Goal: Task Accomplishment & Management: Use online tool/utility

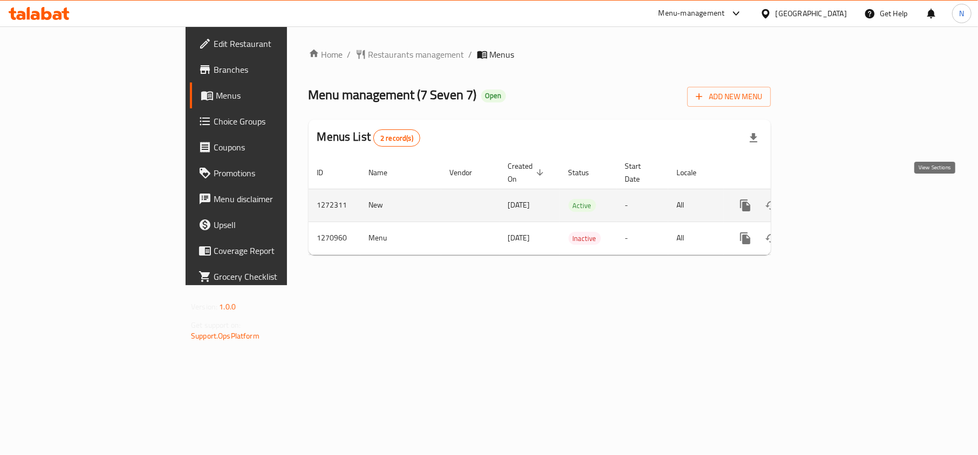
click at [830, 199] on icon "enhanced table" at bounding box center [823, 205] width 13 height 13
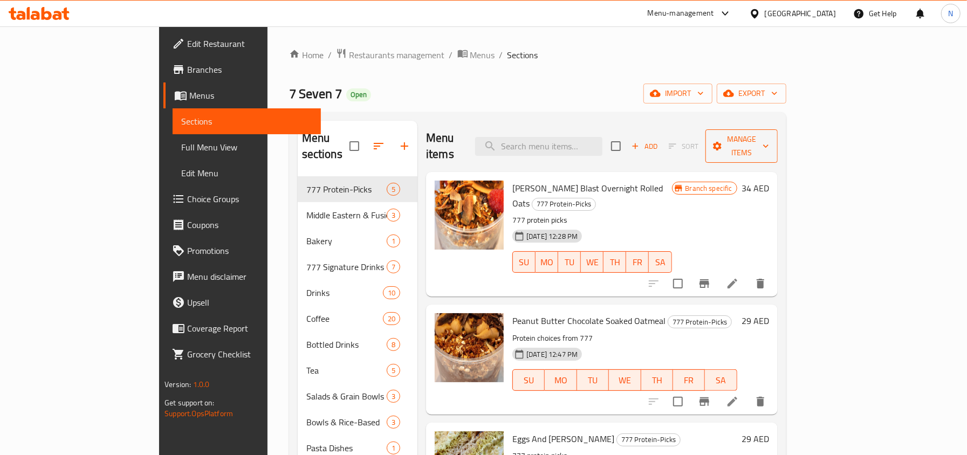
click at [723, 141] on icon "button" at bounding box center [717, 146] width 11 height 11
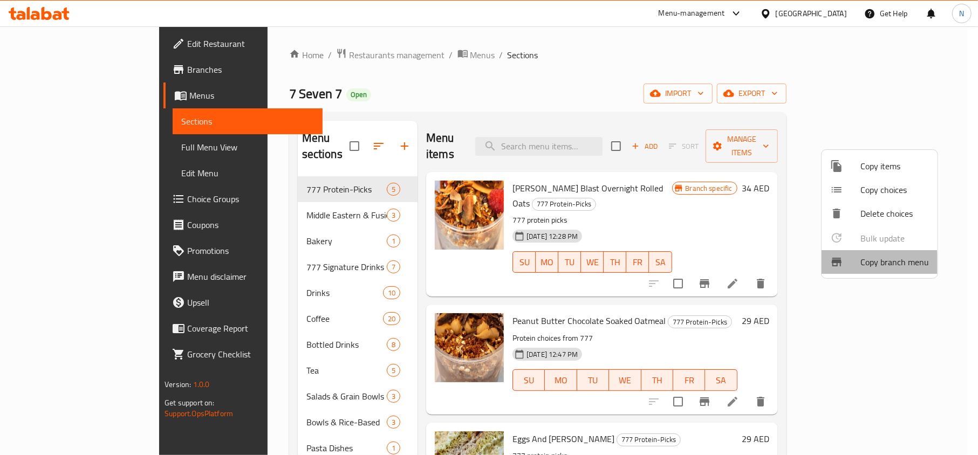
click at [855, 265] on div at bounding box center [845, 262] width 30 height 13
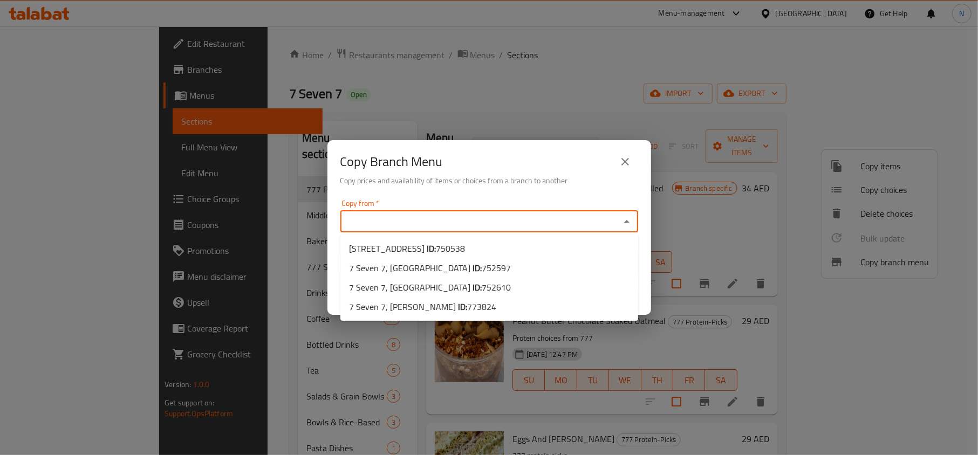
click at [500, 221] on input "Copy from   *" at bounding box center [481, 221] width 274 height 15
click at [482, 263] on span "752597" at bounding box center [496, 268] width 29 height 16
type input "7 Seven 7, [GEOGRAPHIC_DATA]"
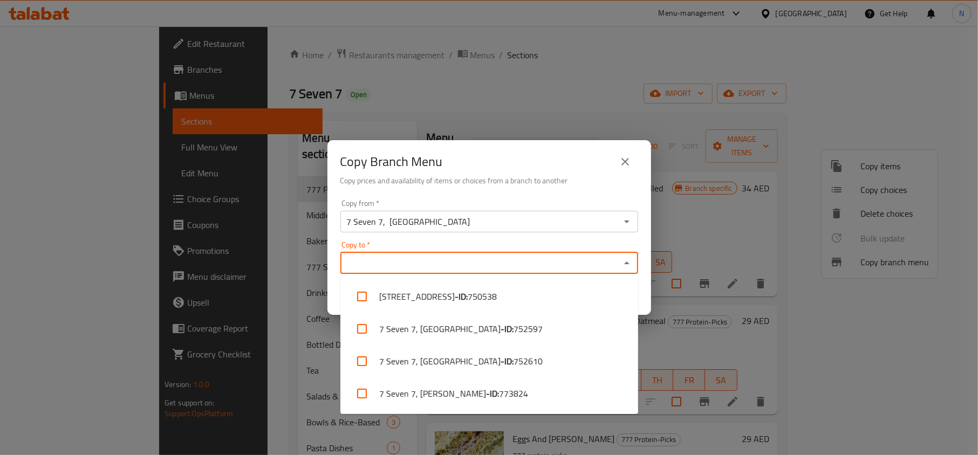
click at [425, 257] on input "Copy to   *" at bounding box center [481, 263] width 274 height 15
click at [495, 394] on b "- ID:" at bounding box center [492, 393] width 13 height 13
checkbox input "true"
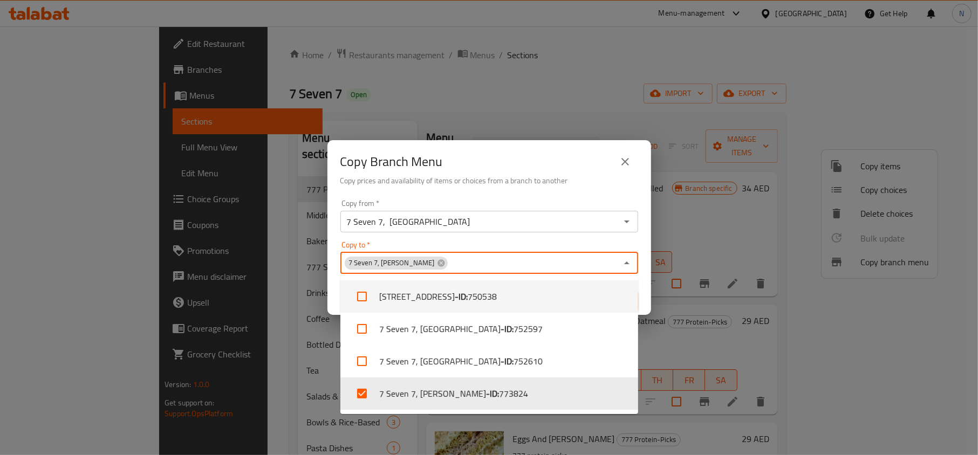
click at [514, 195] on div "Copy from   * 7 Seven 7, Expo City Copy from * Copy to   * 7 Seven 7, Madinat K…" at bounding box center [489, 255] width 324 height 120
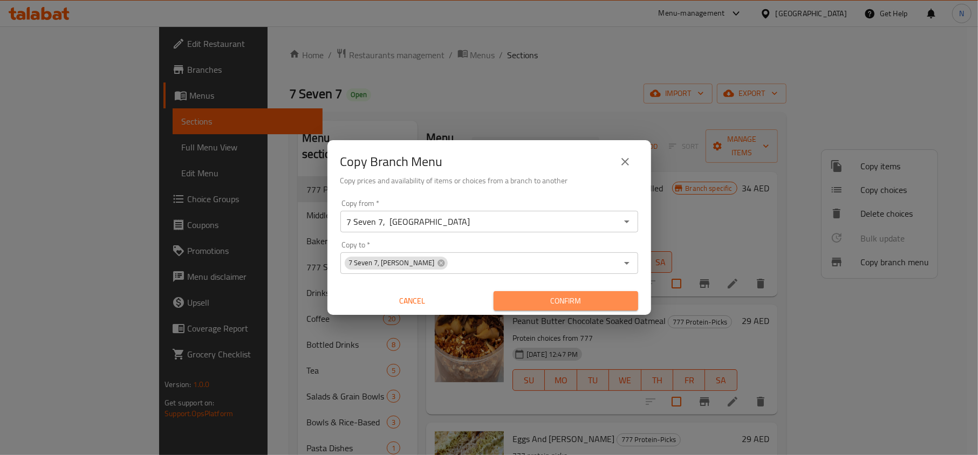
click at [557, 303] on span "Confirm" at bounding box center [565, 301] width 127 height 13
